Goal: Task Accomplishment & Management: Use online tool/utility

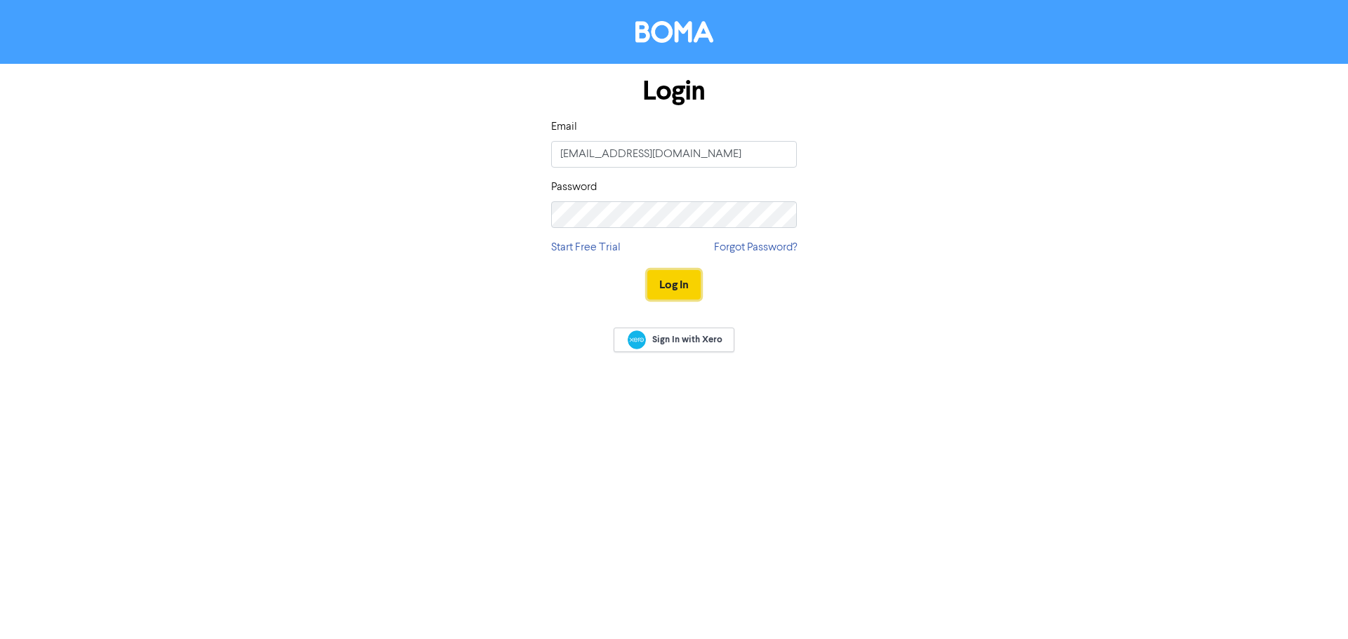
click at [666, 279] on button "Log In" at bounding box center [673, 284] width 53 height 29
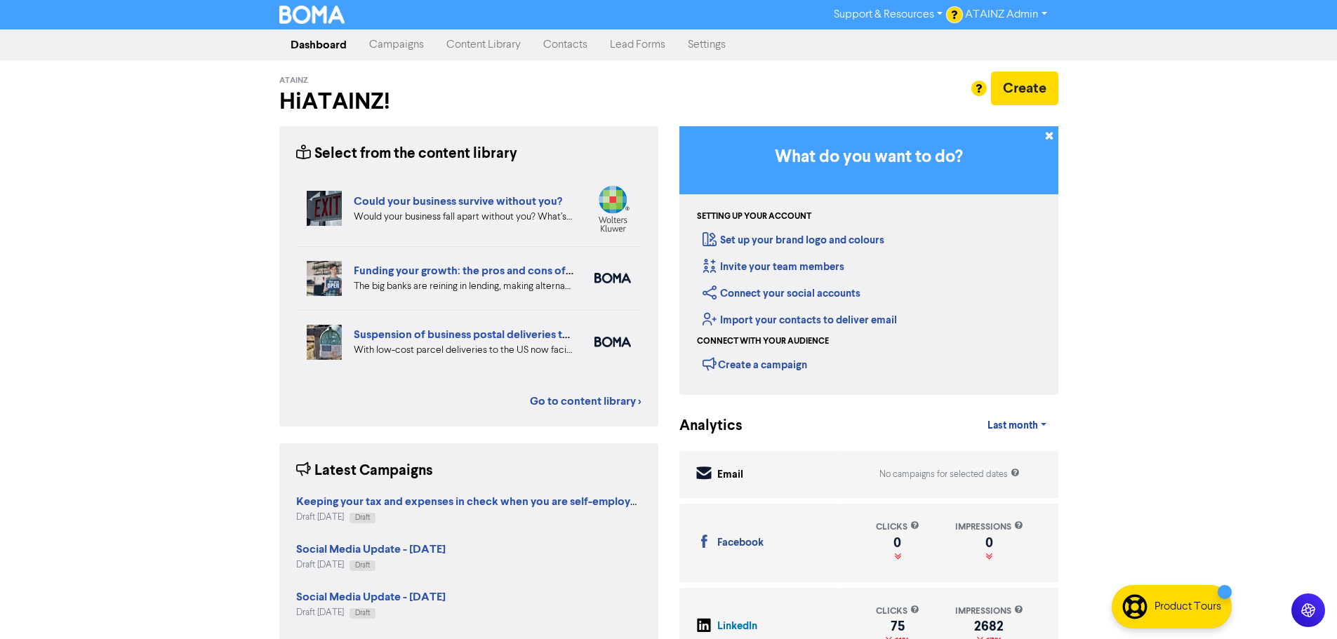
click at [409, 52] on link "Campaigns" at bounding box center [396, 45] width 77 height 28
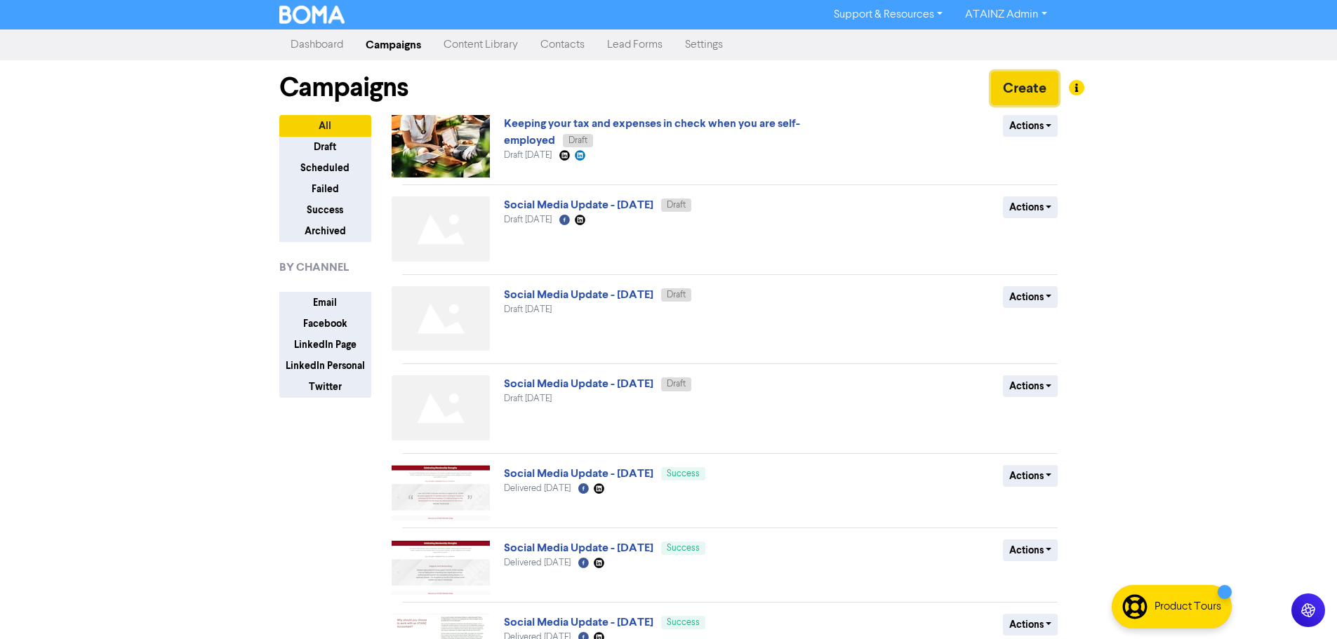
click at [1016, 84] on button "Create" at bounding box center [1024, 89] width 67 height 34
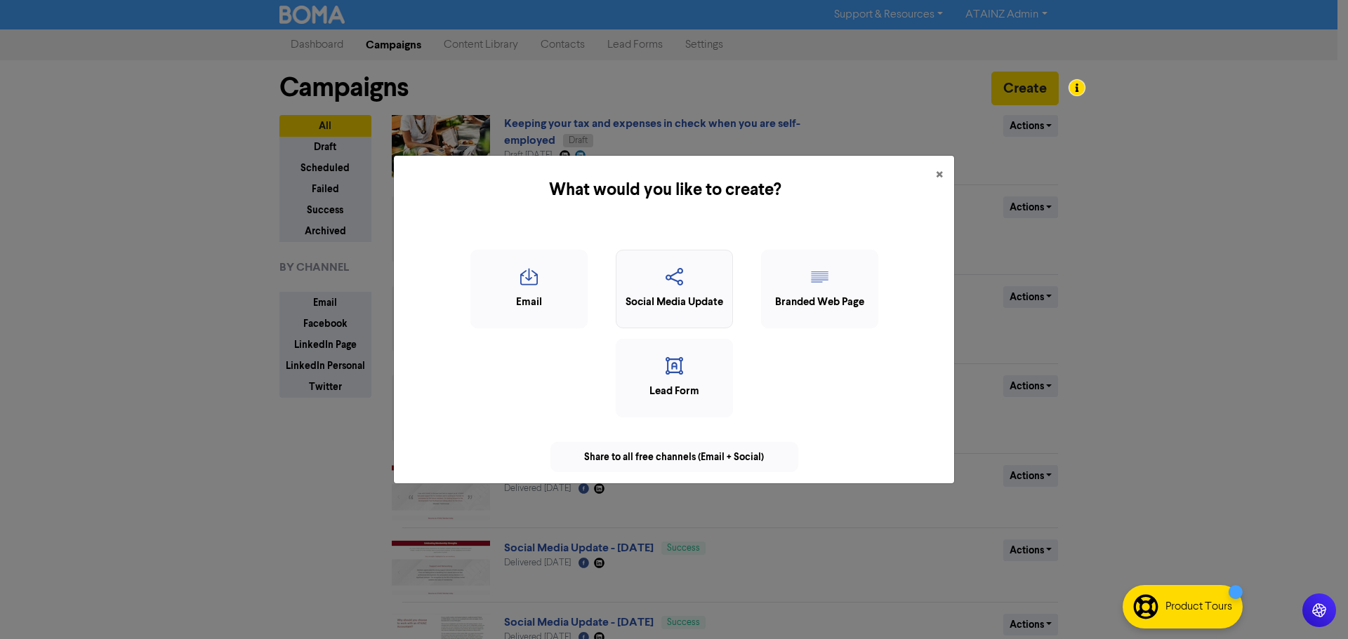
click at [680, 306] on div "Social Media Update" at bounding box center [674, 303] width 102 height 16
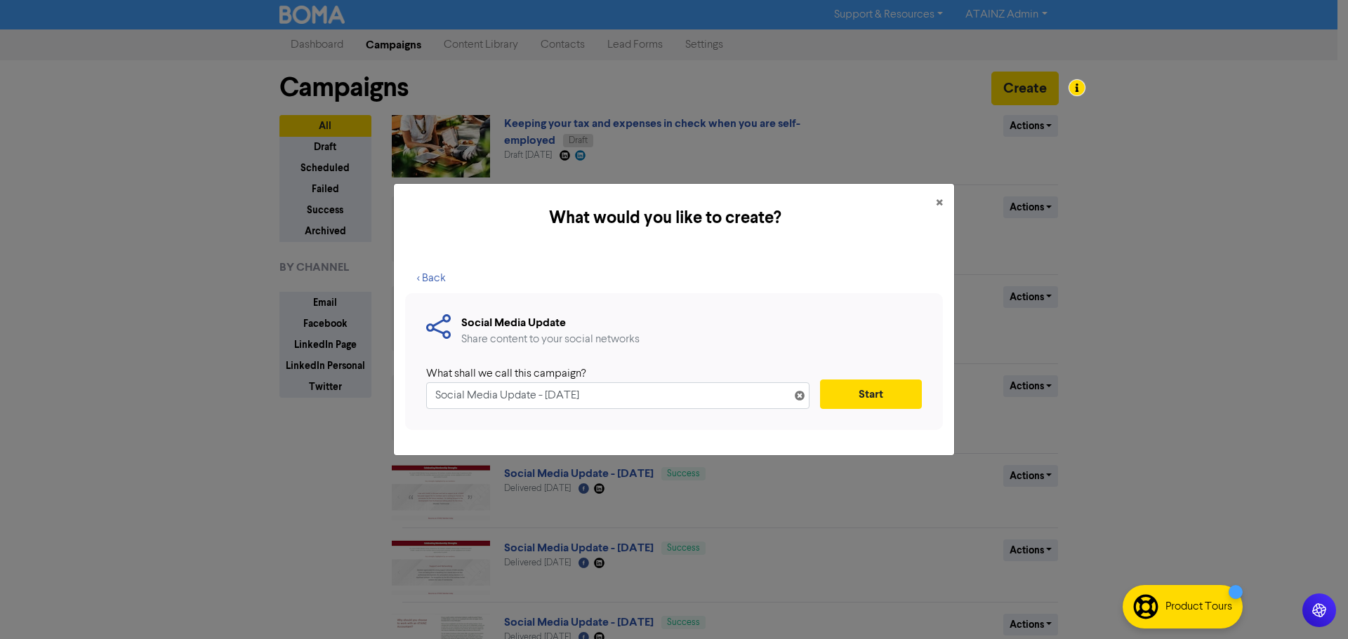
drag, startPoint x: 639, startPoint y: 395, endPoint x: 366, endPoint y: 392, distance: 273.1
click at [366, 392] on div "What would you like to create? × < Back Social Media Update Share content to yo…" at bounding box center [674, 319] width 1348 height 639
paste input "ATAINZ welcomes the reinstatement of Accounting as a standalone NCEA Level 1 su…"
click at [897, 406] on button "Start" at bounding box center [871, 394] width 102 height 29
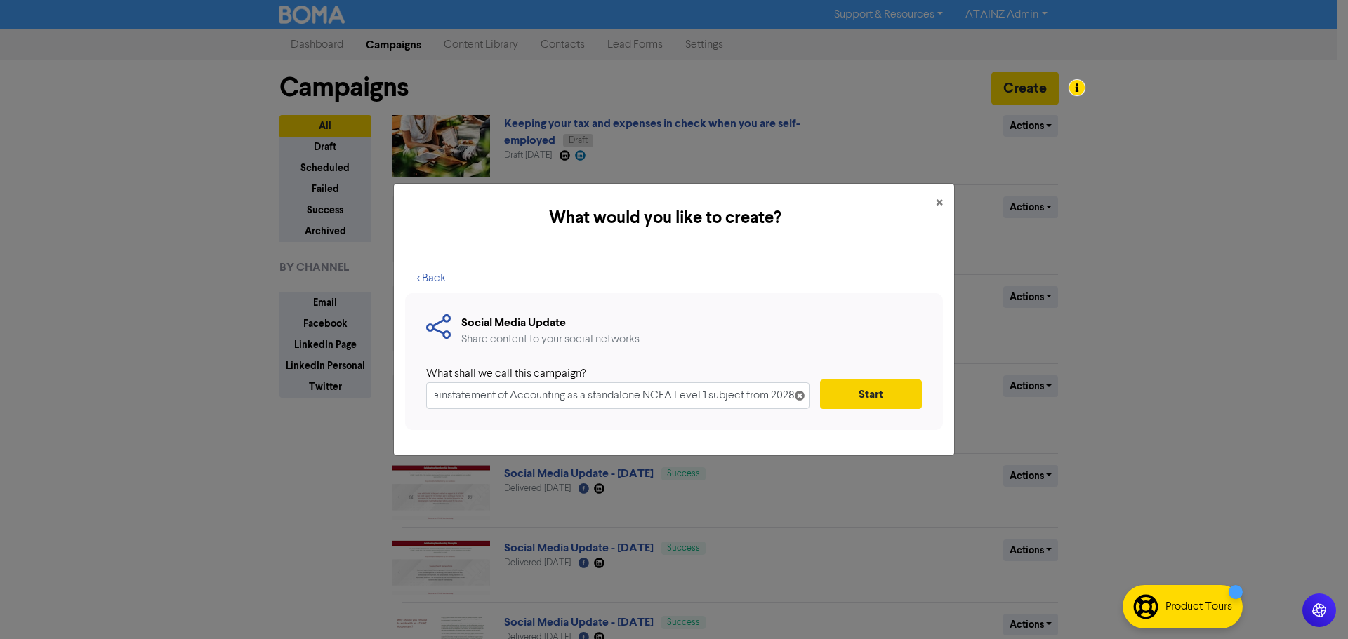
scroll to position [0, 0]
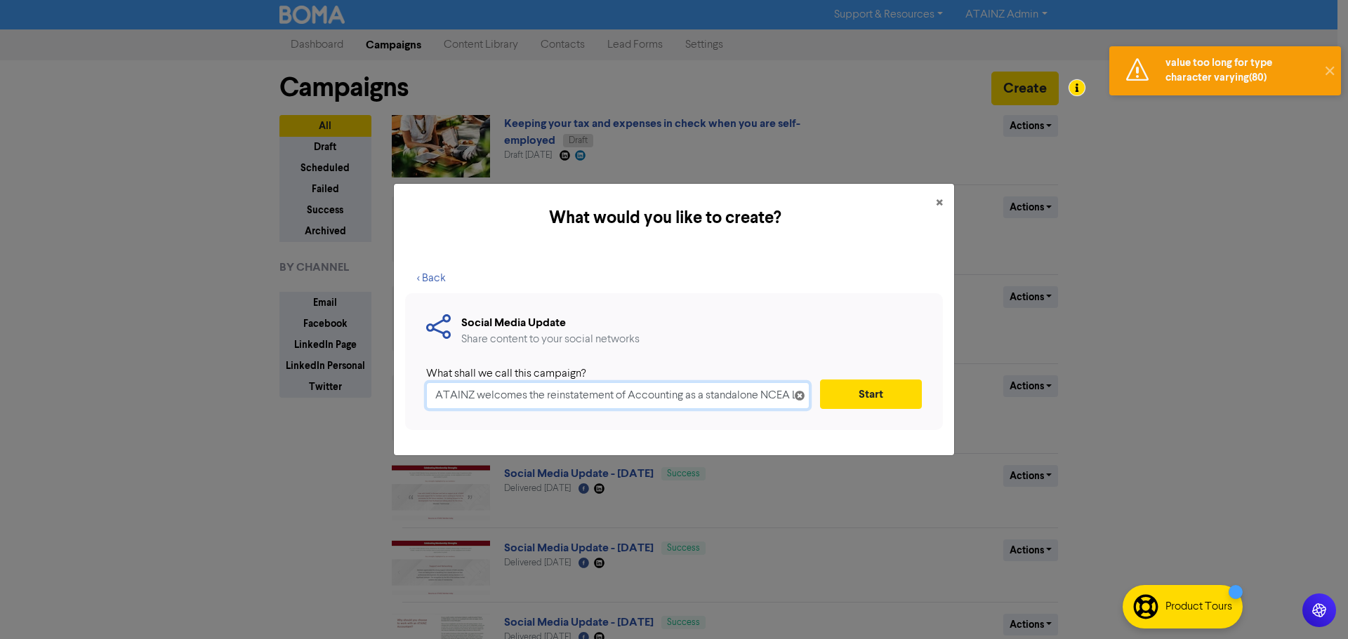
click at [544, 402] on input "ATAINZ welcomes the reinstatement of Accounting as a standalone NCEA Level 1 su…" at bounding box center [617, 396] width 383 height 27
click at [681, 398] on input "ATAINZ welcomes the reinstatement of Accounting as a standalone NCEA Level 1 su…" at bounding box center [617, 396] width 383 height 27
drag, startPoint x: 760, startPoint y: 397, endPoint x: 705, endPoint y: 392, distance: 55.0
click at [705, 392] on input "ATAINZ welcomes the reinstatement of Accounting as a standalone NCEA Level 1 su…" at bounding box center [617, 396] width 383 height 27
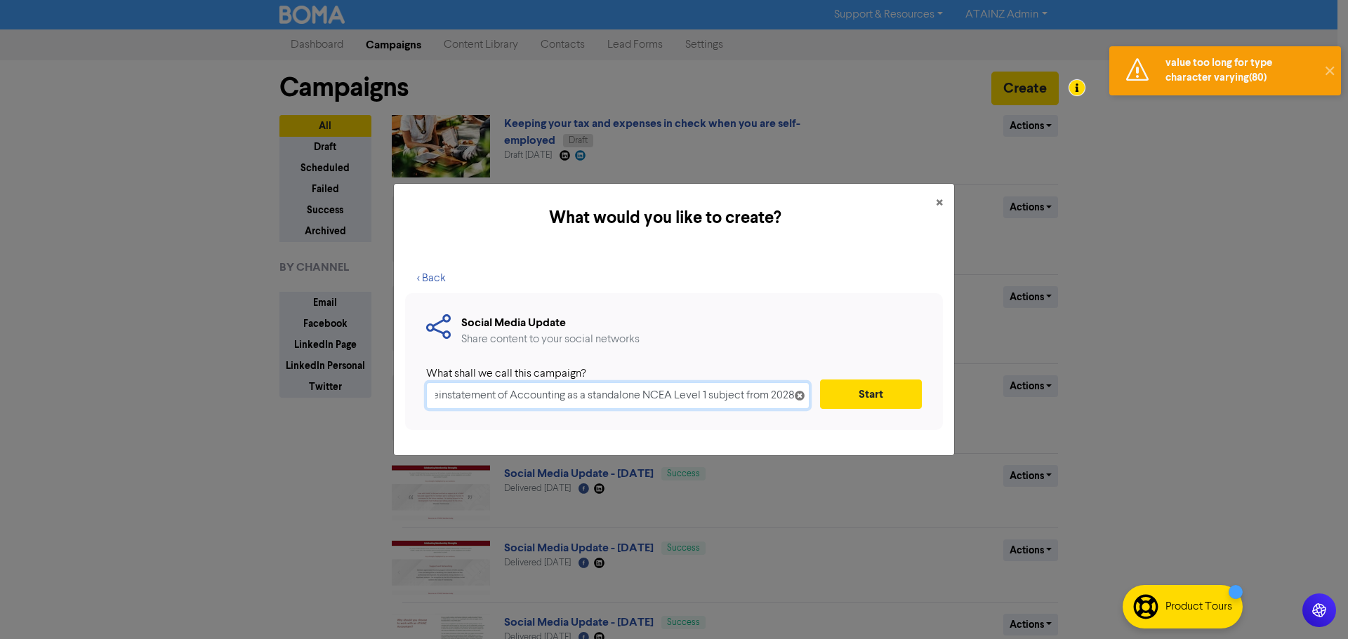
click at [669, 401] on input "ATAINZ welcomes the reinstatement of Accounting as a standalone NCEA Level 1 su…" at bounding box center [617, 396] width 383 height 27
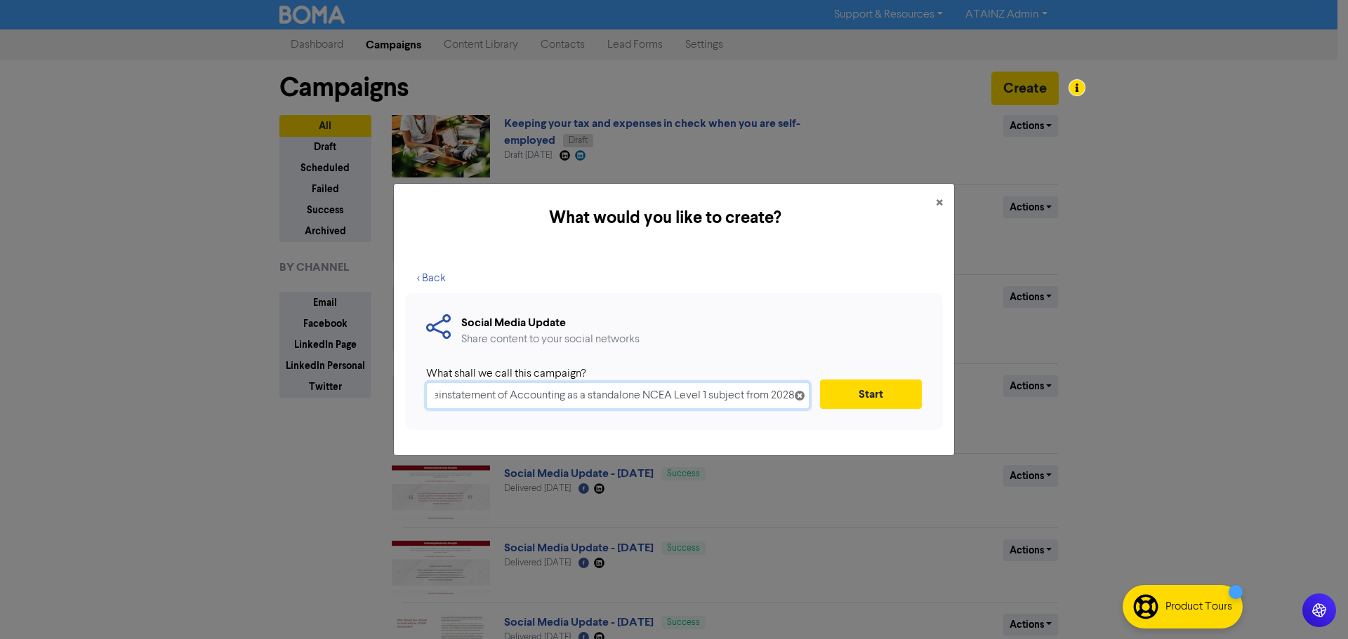
drag, startPoint x: 675, startPoint y: 398, endPoint x: 708, endPoint y: 396, distance: 33.8
click at [708, 396] on input "ATAINZ welcomes the reinstatement of Accounting as a standalone NCEA Level 1 su…" at bounding box center [617, 396] width 383 height 27
drag, startPoint x: 751, startPoint y: 397, endPoint x: 793, endPoint y: 390, distance: 42.7
click at [793, 390] on div "ATAINZ welcomes the reinstatement of Accounting as a standalone NCEA subject fr…" at bounding box center [617, 396] width 383 height 27
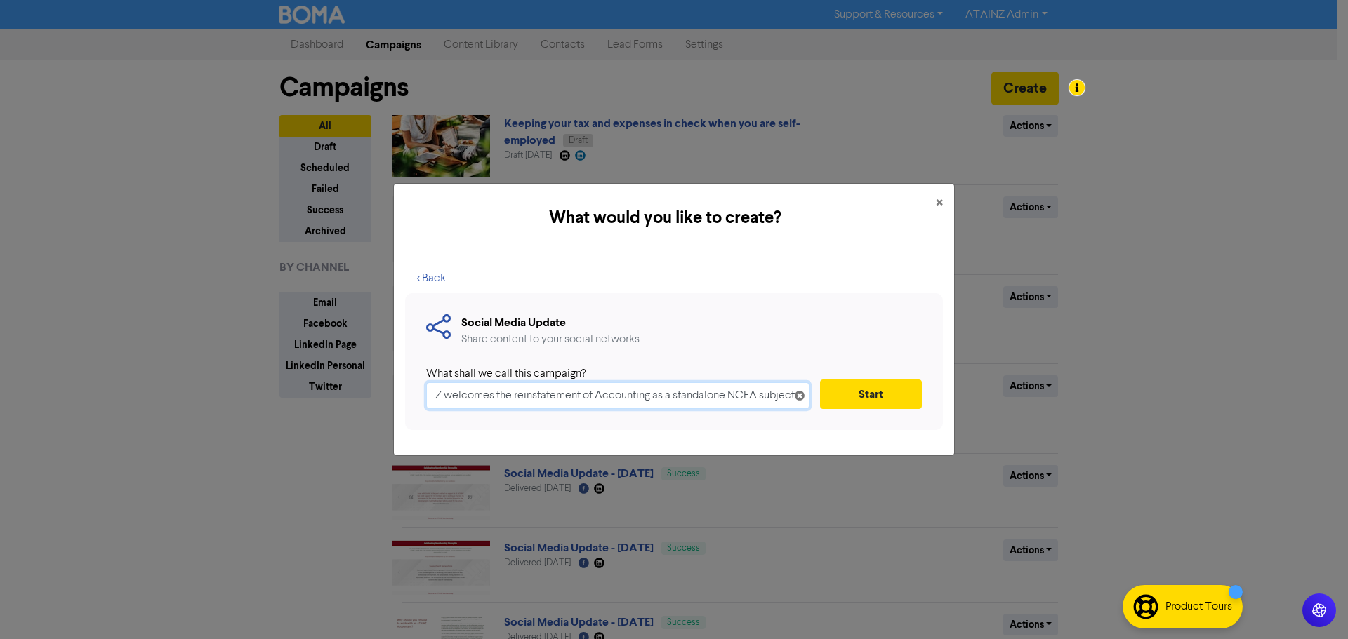
scroll to position [0, 36]
type input "ATAINZ welcomes the reinstatement of Accounting as a standalone NCEA subject"
click at [883, 397] on button "Start" at bounding box center [871, 394] width 102 height 29
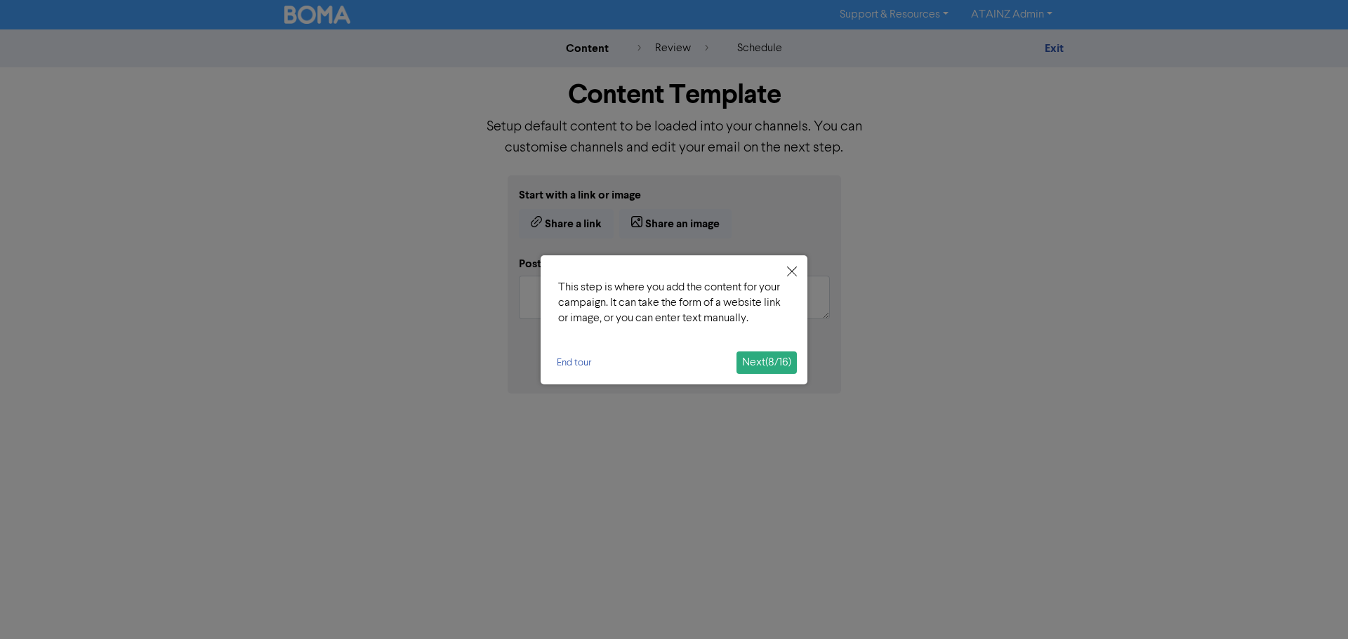
click at [743, 373] on button "Next ( 8 / 16 )" at bounding box center [766, 363] width 60 height 22
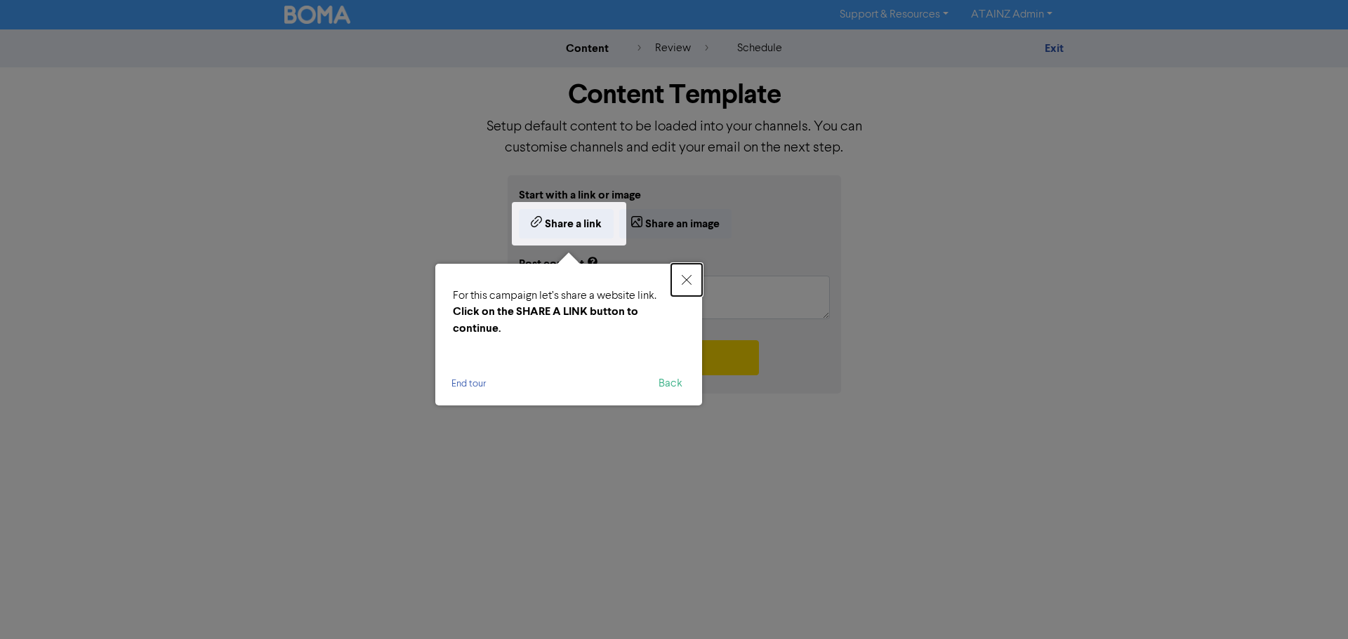
click at [686, 287] on button "Close" at bounding box center [686, 280] width 31 height 32
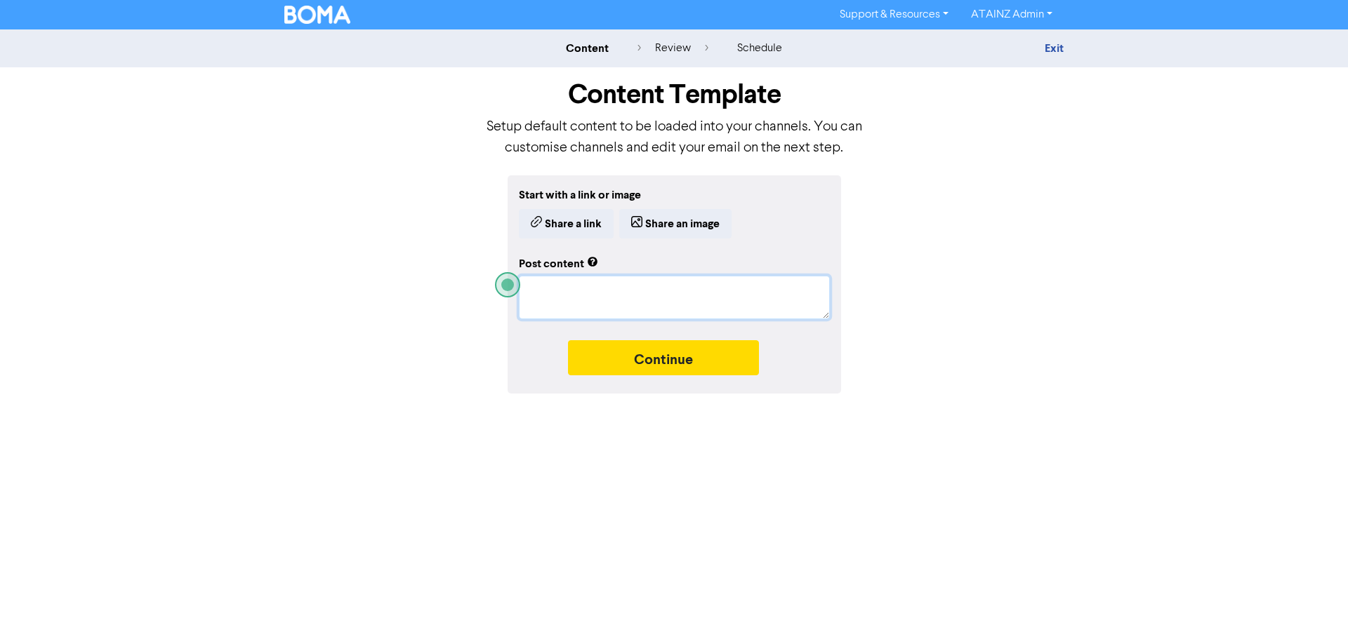
click at [649, 302] on textarea at bounding box center [674, 298] width 311 height 44
paste textarea "LOREMI dolorsit ame consecteturad el Seddoeiusm te i utlaboreet DOLO Magna 4 al…"
type textarea "x"
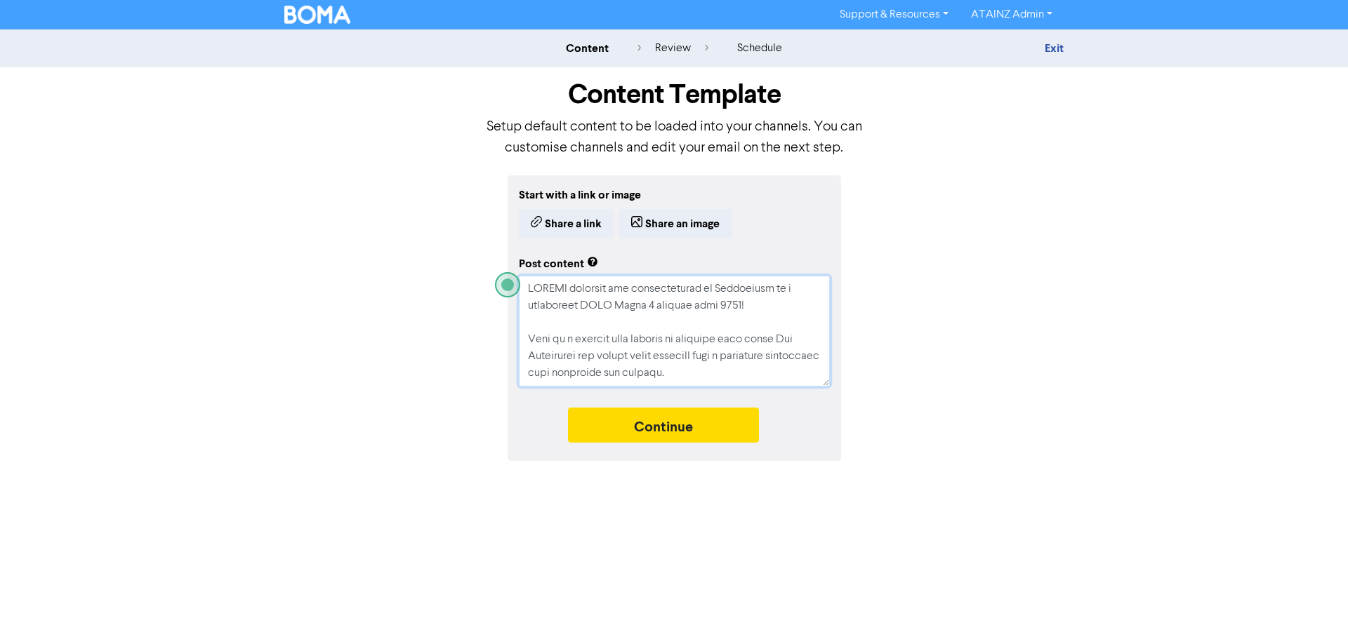
click at [643, 329] on textarea at bounding box center [674, 331] width 311 height 111
type textarea "LOREMI dolorsit ame consecteturad el Seddoeiusm te i utlaboreet DOLO Magna 4 al…"
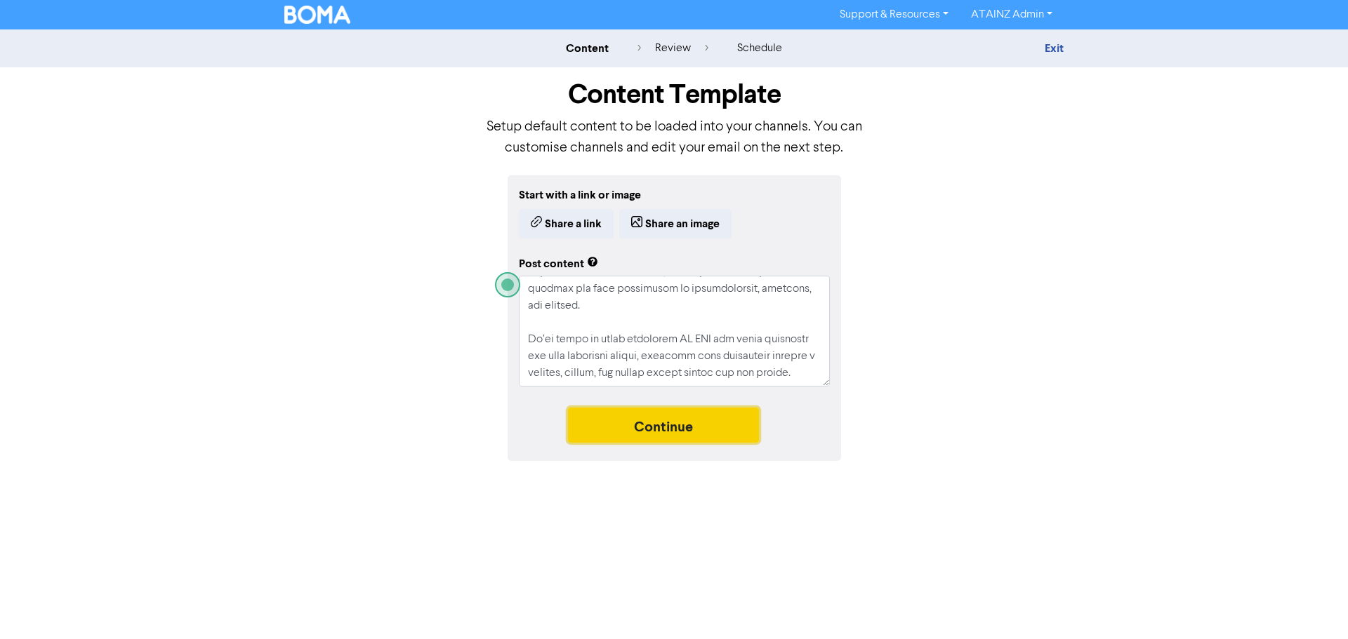
click at [743, 413] on button "Continue" at bounding box center [663, 425] width 191 height 35
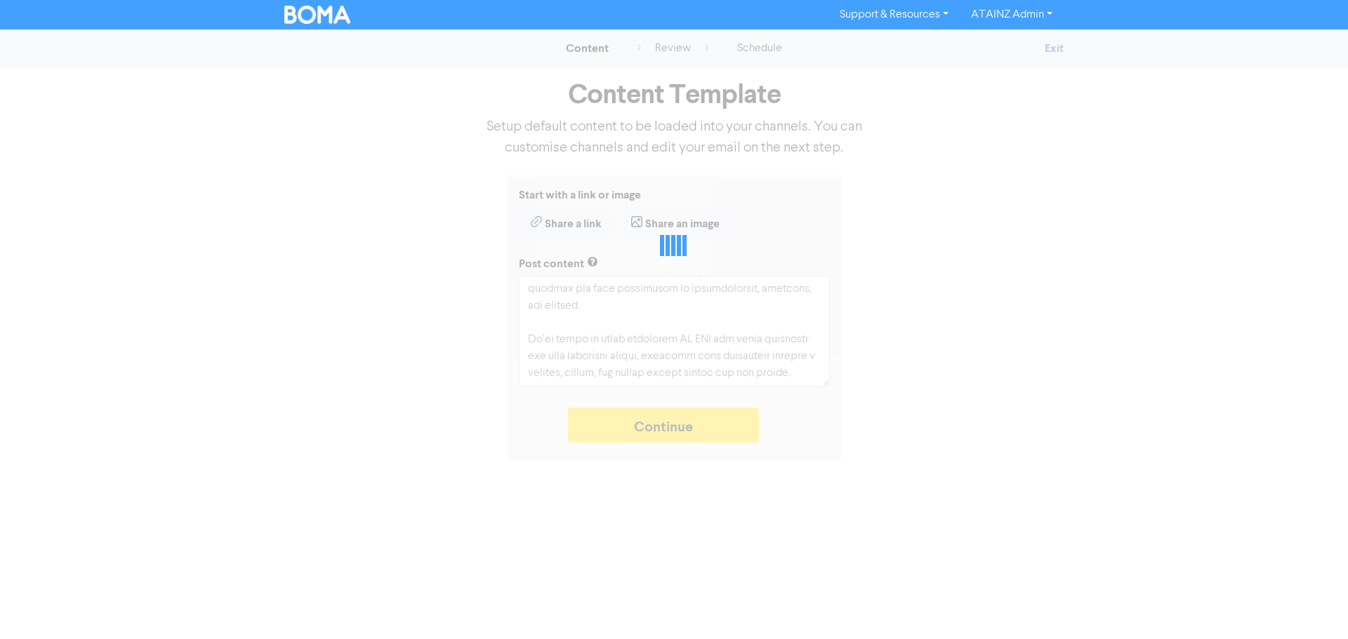
type textarea "x"
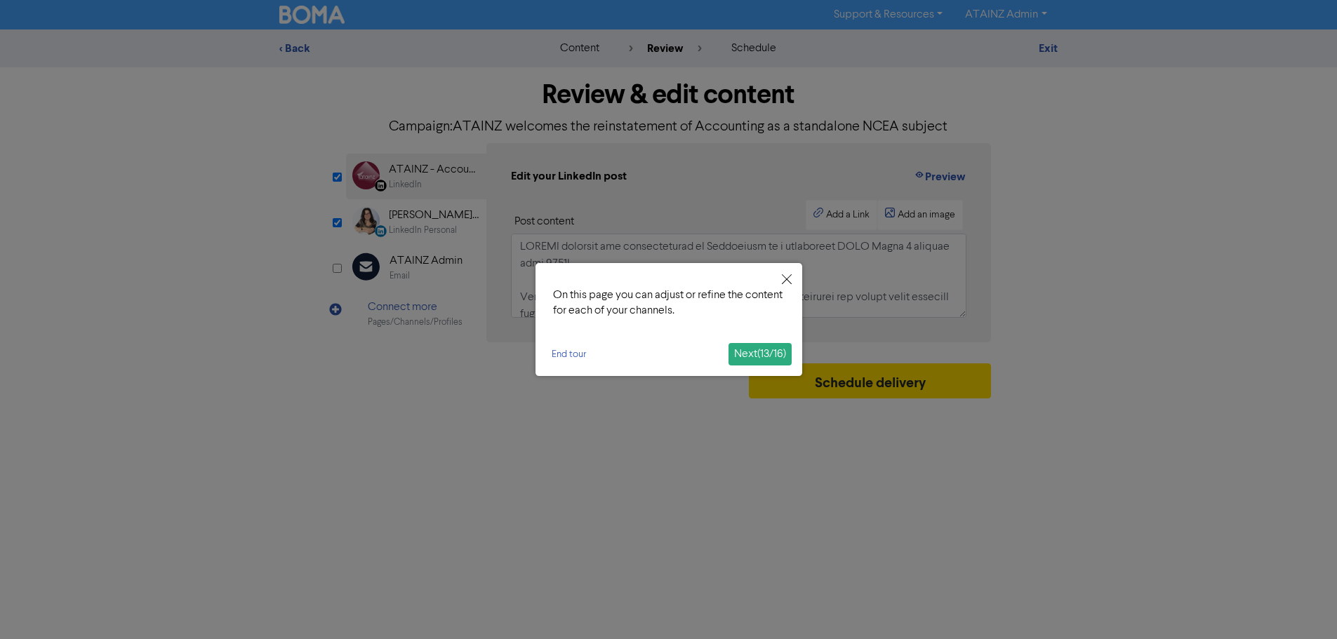
click at [753, 352] on span "Next ( 13 / 16 )" at bounding box center [760, 354] width 52 height 11
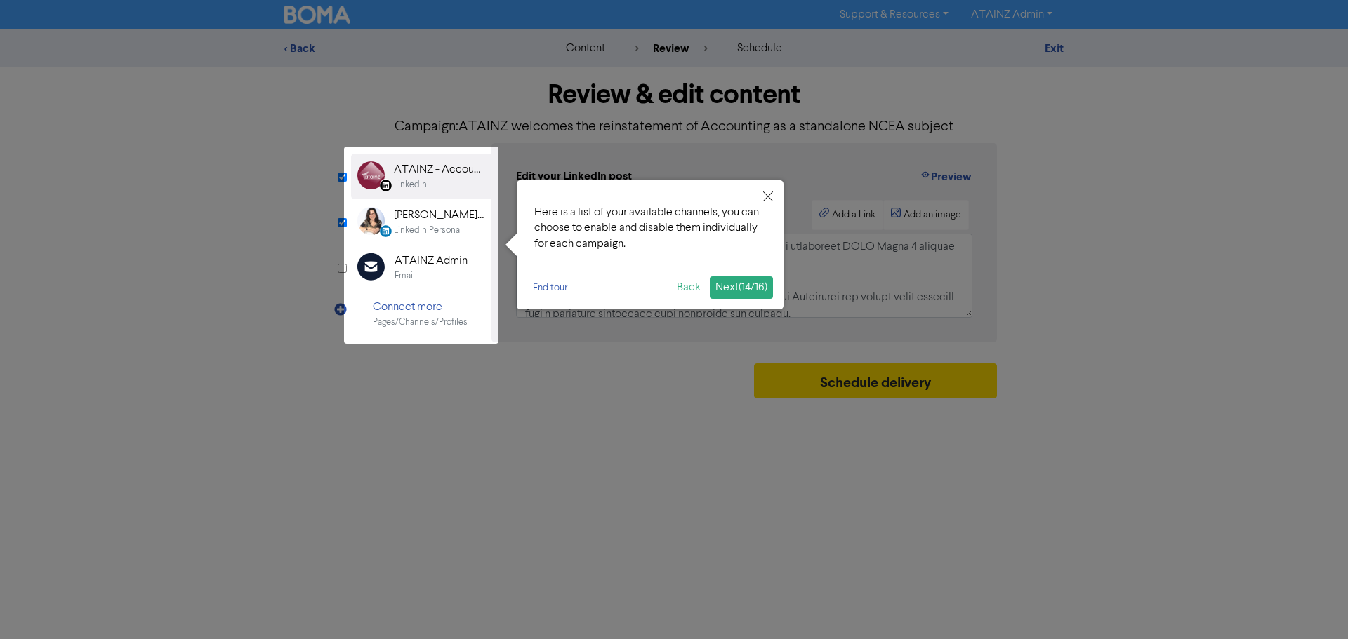
click at [763, 290] on span "Next ( 14 / 16 )" at bounding box center [741, 287] width 52 height 11
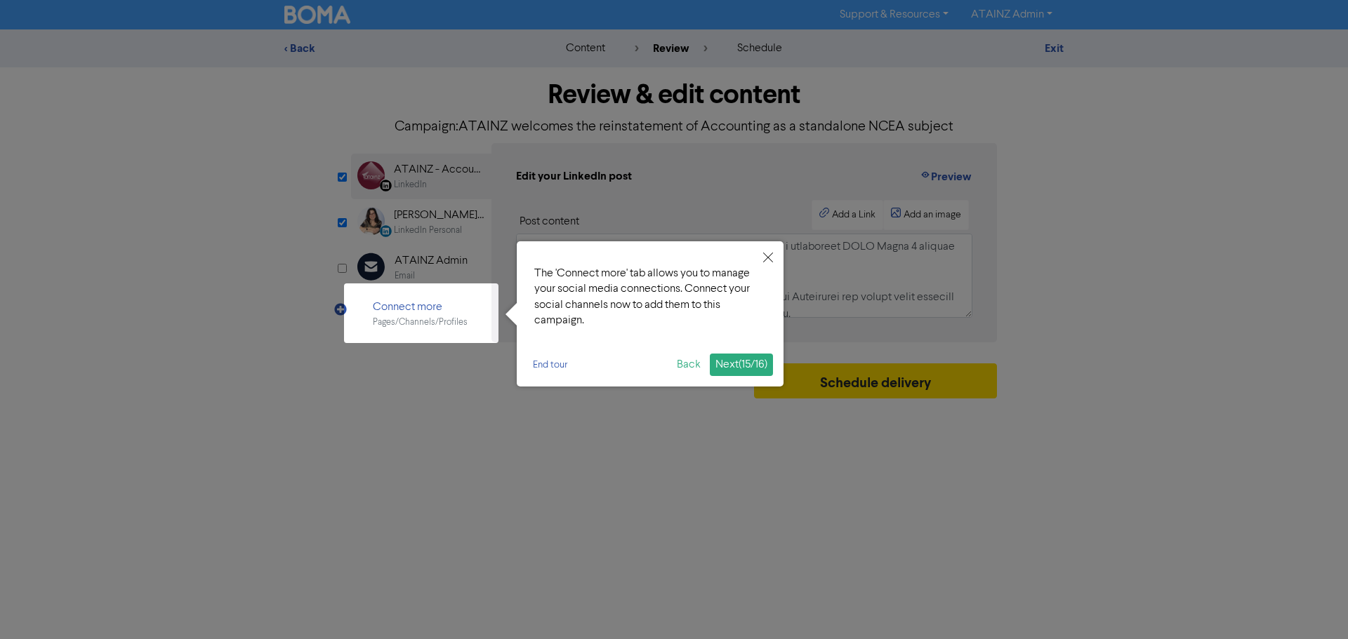
click at [754, 367] on span "Next ( 15 / 16 )" at bounding box center [741, 364] width 52 height 11
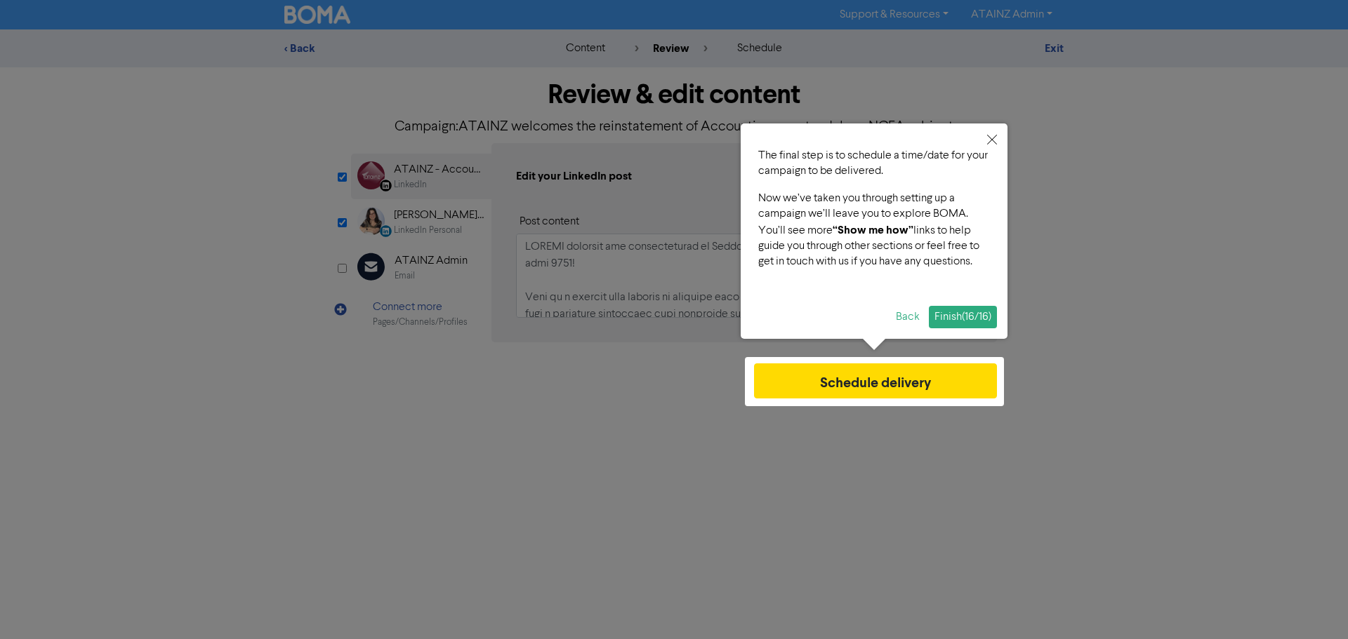
click at [938, 312] on span "Finish ( 16 / 16 )" at bounding box center [962, 317] width 57 height 11
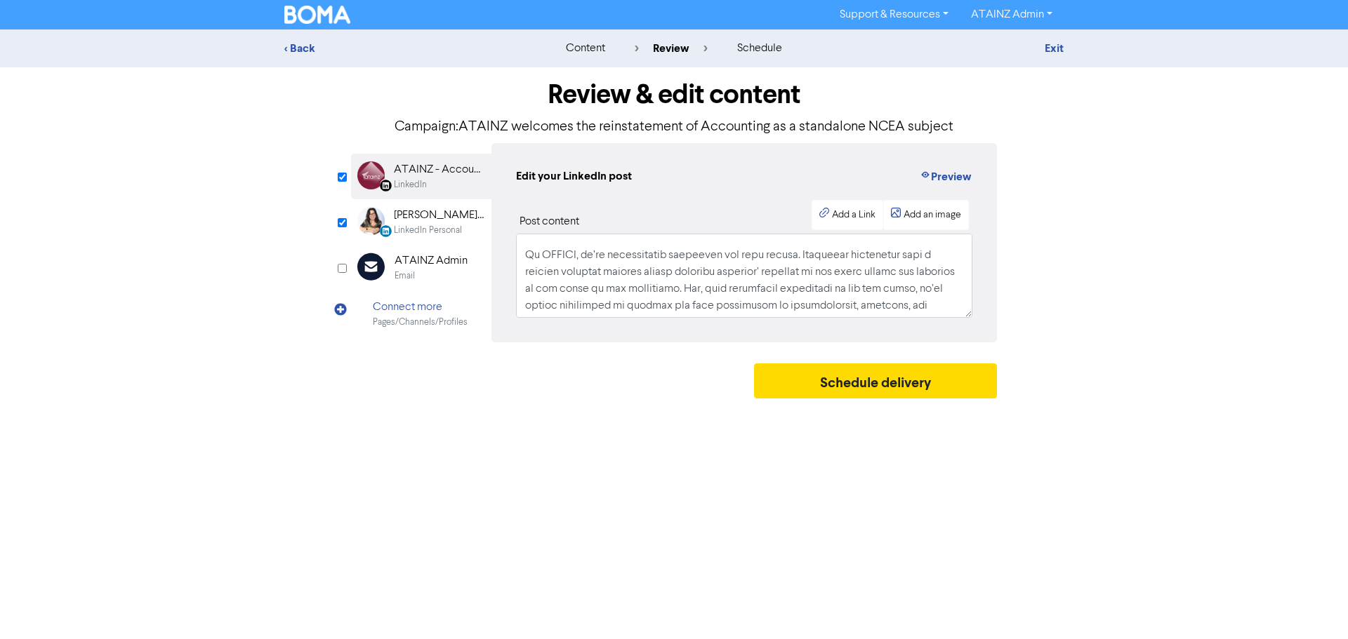
scroll to position [211, 0]
